Goal: Complete application form: Complete application form

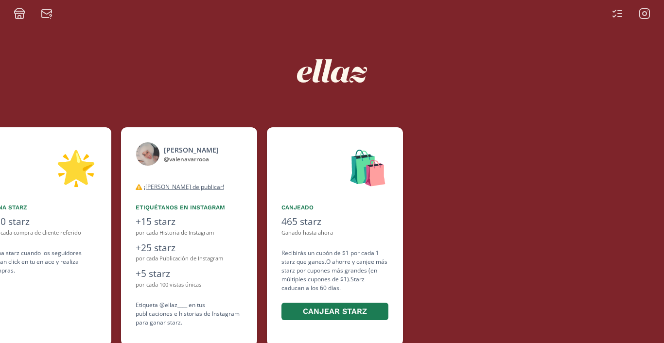
scroll to position [0, 583]
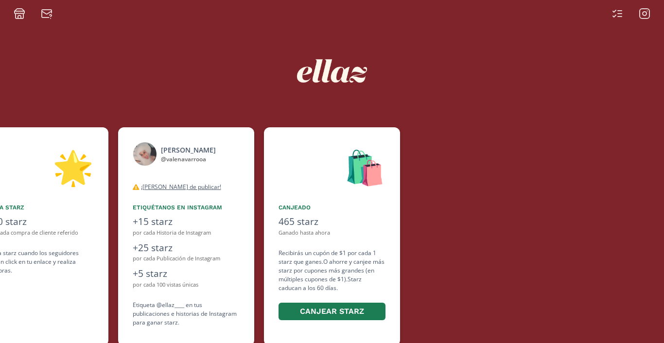
click at [19, 11] on icon at bounding box center [20, 11] width 10 height 0
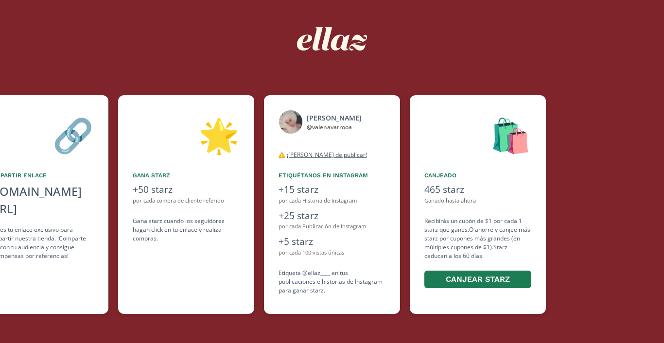
scroll to position [0, 0]
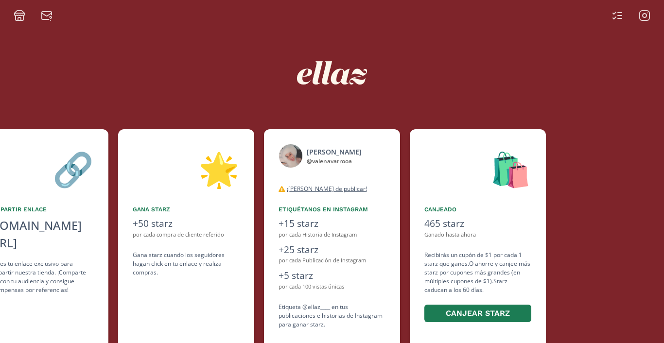
click at [643, 15] on icon at bounding box center [644, 16] width 12 height 12
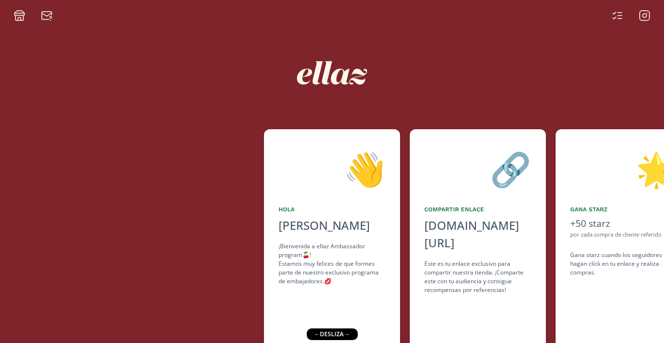
click at [21, 17] on icon at bounding box center [20, 16] width 12 height 12
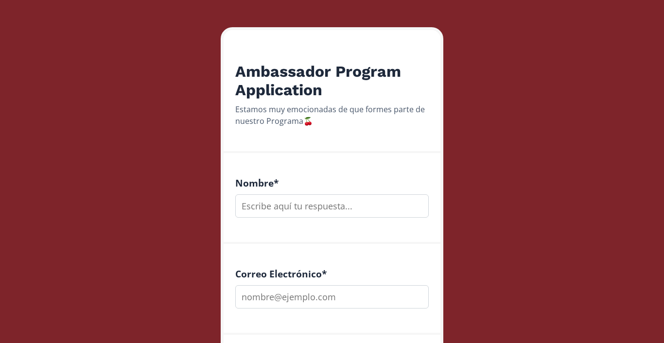
scroll to position [172, 0]
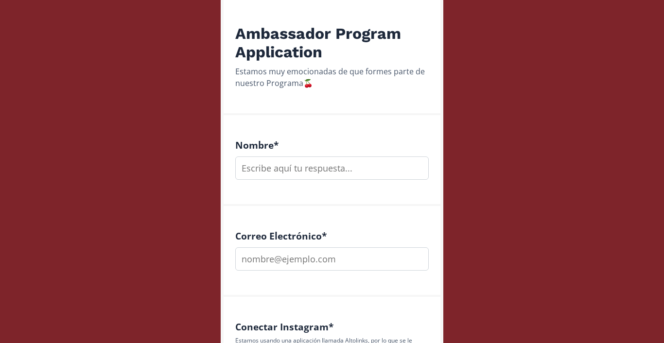
click at [339, 171] on input "text" at bounding box center [331, 167] width 193 height 23
type input "Ximena Marie"
click at [306, 254] on input "email" at bounding box center [331, 258] width 193 height 23
type input "ximena.chrod@gmail.com"
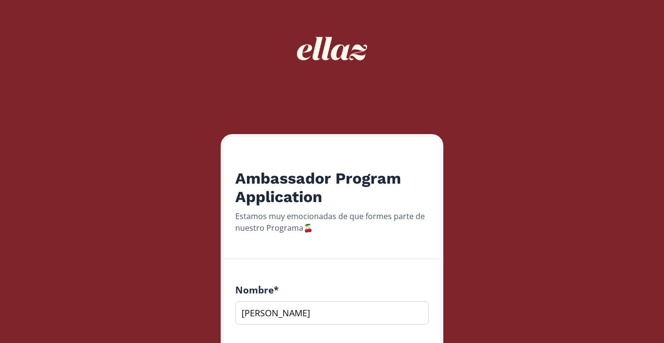
scroll to position [0, 0]
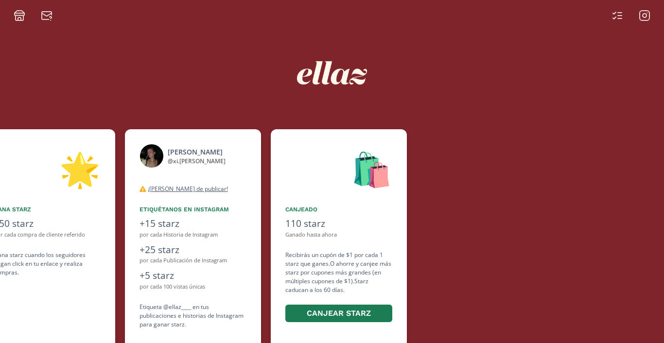
scroll to position [0, 583]
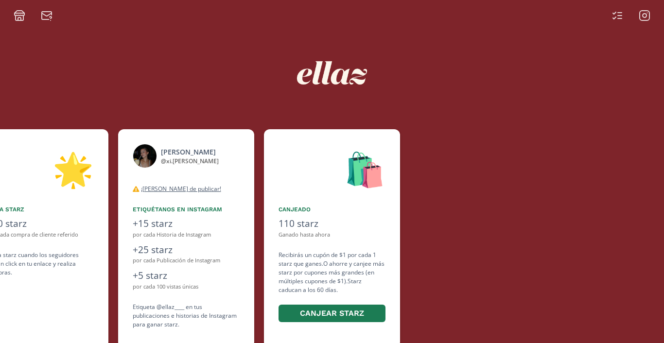
click at [616, 19] on icon at bounding box center [617, 16] width 12 height 12
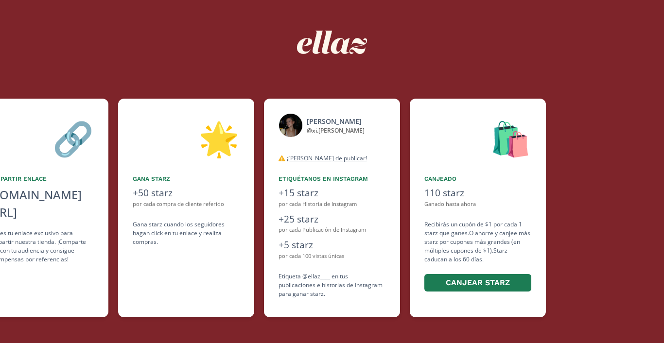
scroll to position [34, 0]
